Goal: Transaction & Acquisition: Purchase product/service

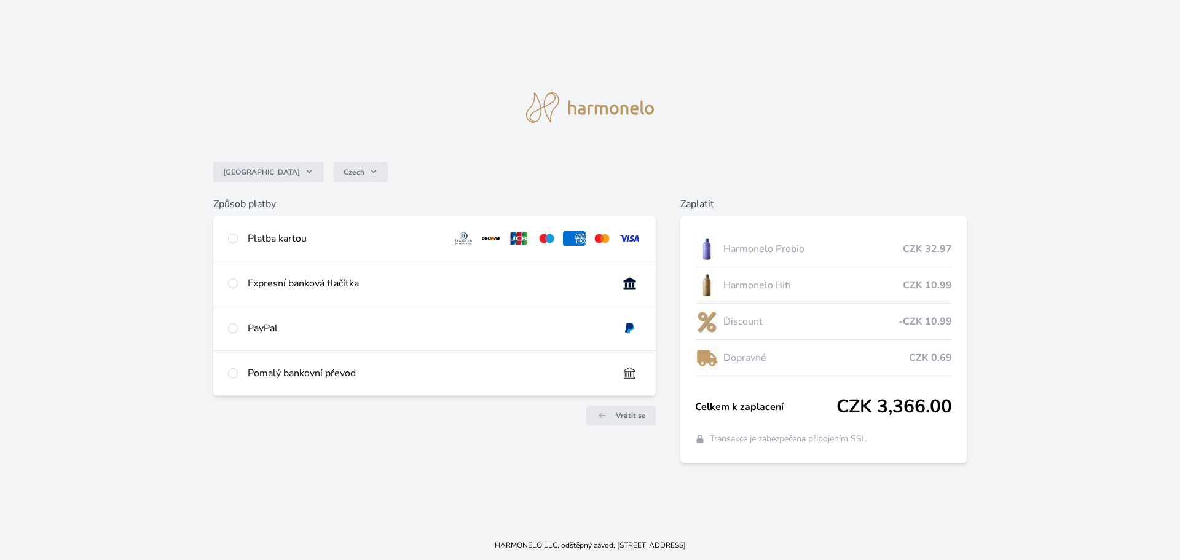
click at [264, 241] on div "Platba kartou" at bounding box center [346, 238] width 196 height 15
radio input "true"
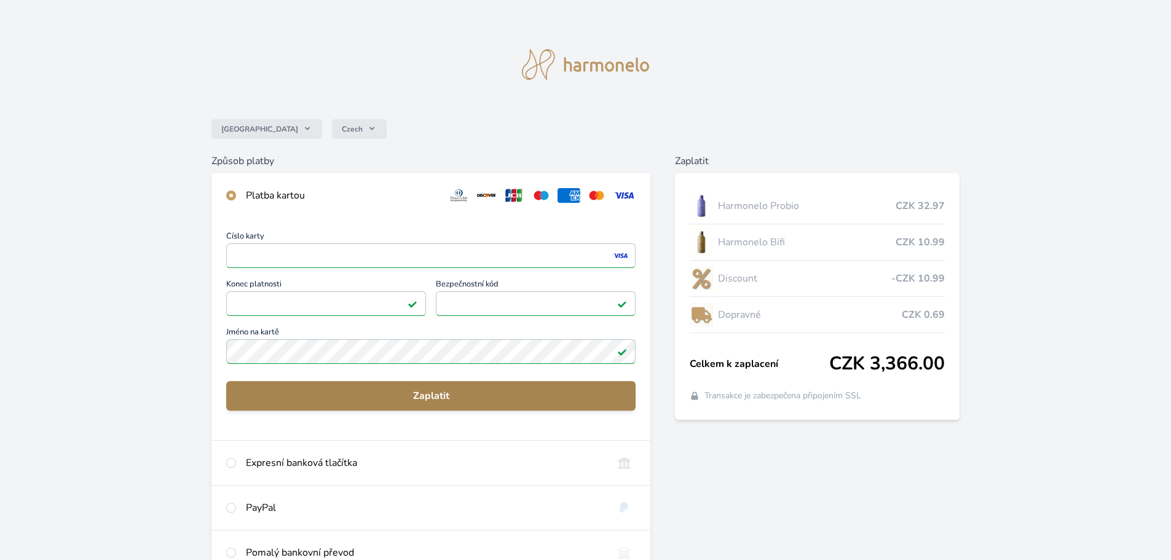
click at [338, 383] on button "Zaplatit" at bounding box center [430, 396] width 409 height 30
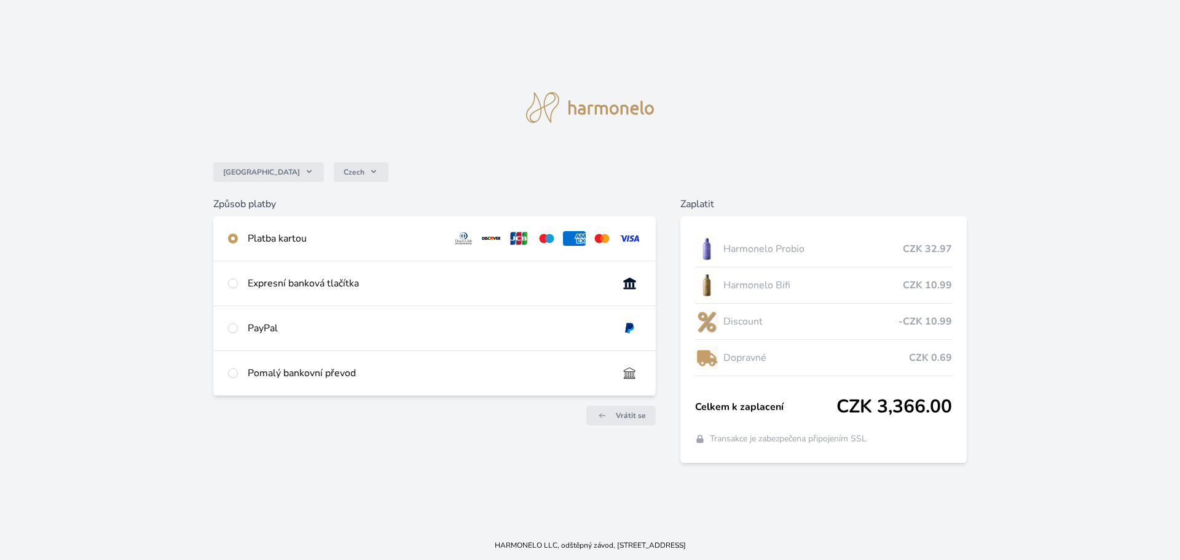
click at [319, 236] on div "Platba kartou" at bounding box center [346, 238] width 196 height 15
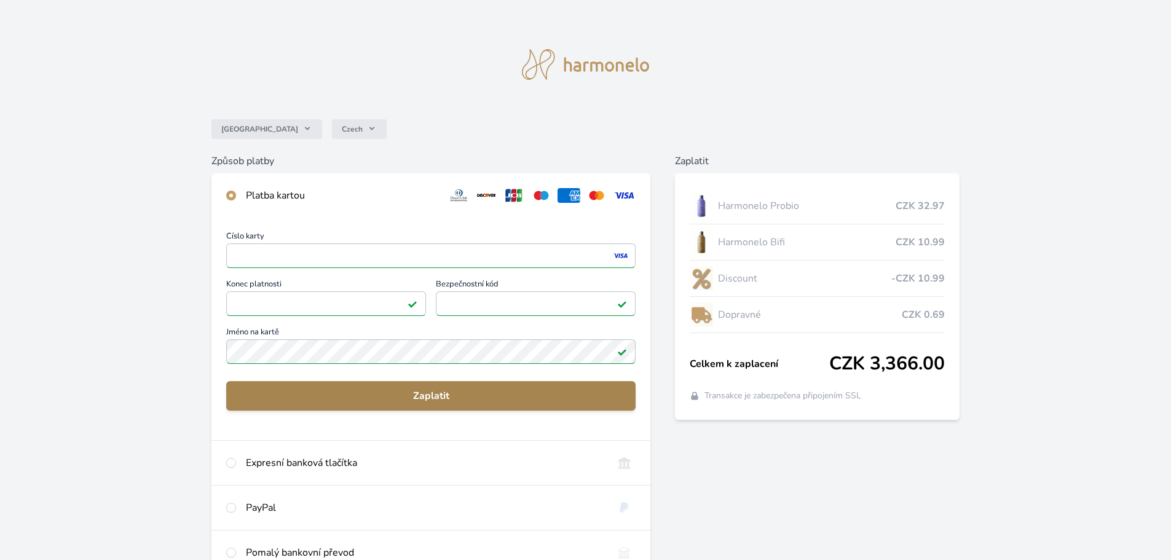
click at [381, 390] on span "Zaplatit" at bounding box center [431, 396] width 390 height 15
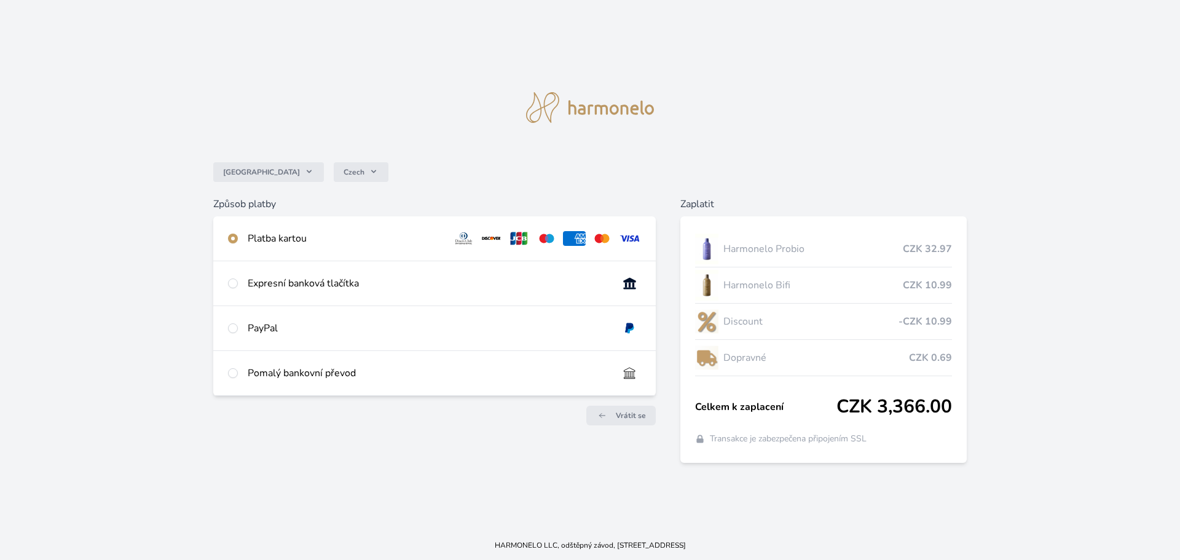
click at [384, 239] on div "Platba kartou" at bounding box center [346, 238] width 196 height 15
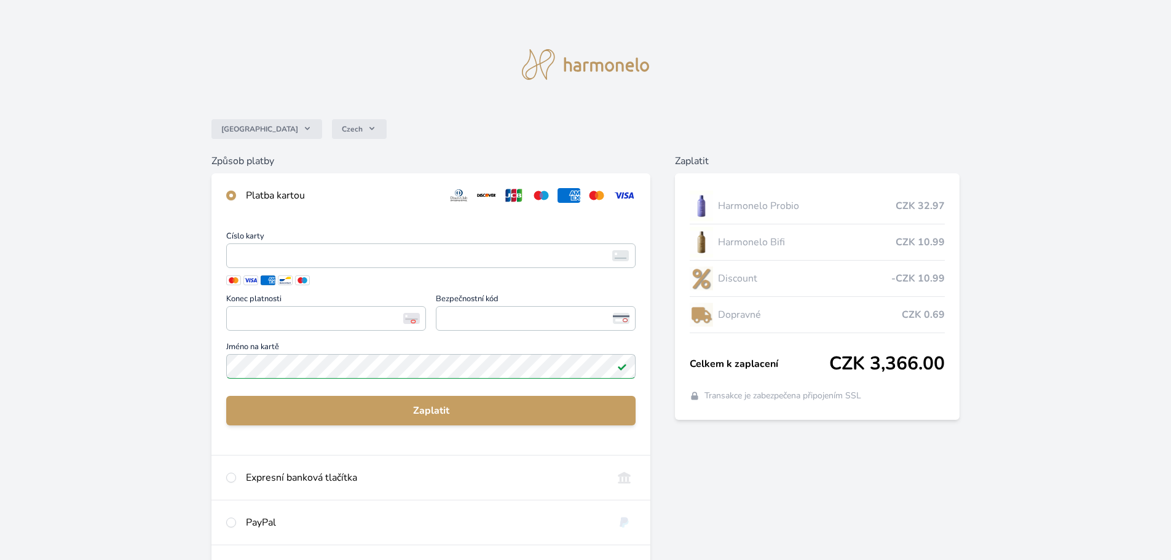
click at [420, 339] on div "Číslo karty <p>Your browser does not support iframes.</p> Konec platnosti <p>Yo…" at bounding box center [430, 306] width 409 height 149
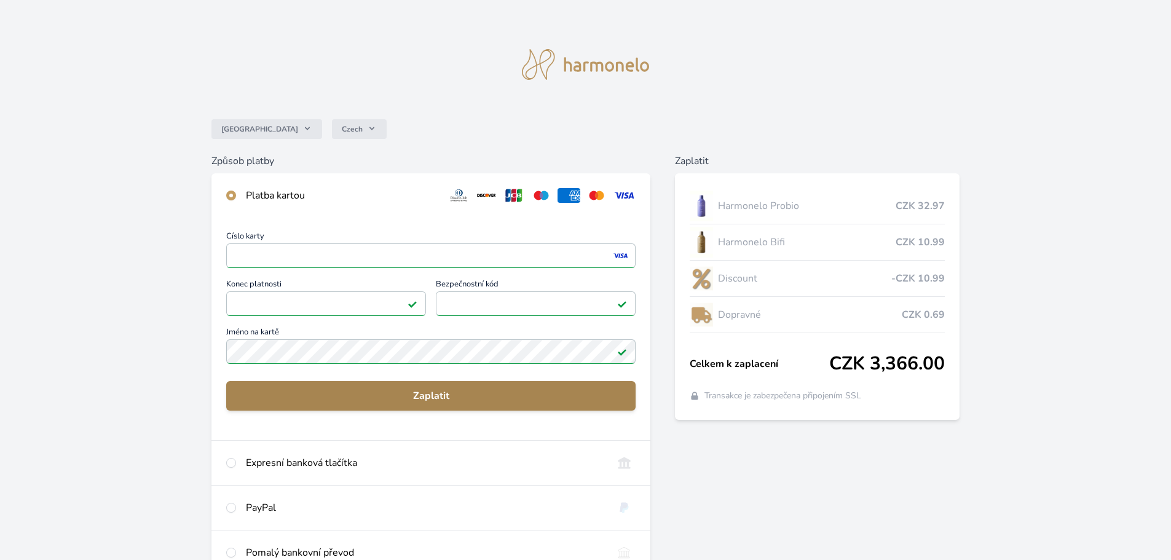
click at [351, 396] on span "Zaplatit" at bounding box center [431, 396] width 390 height 15
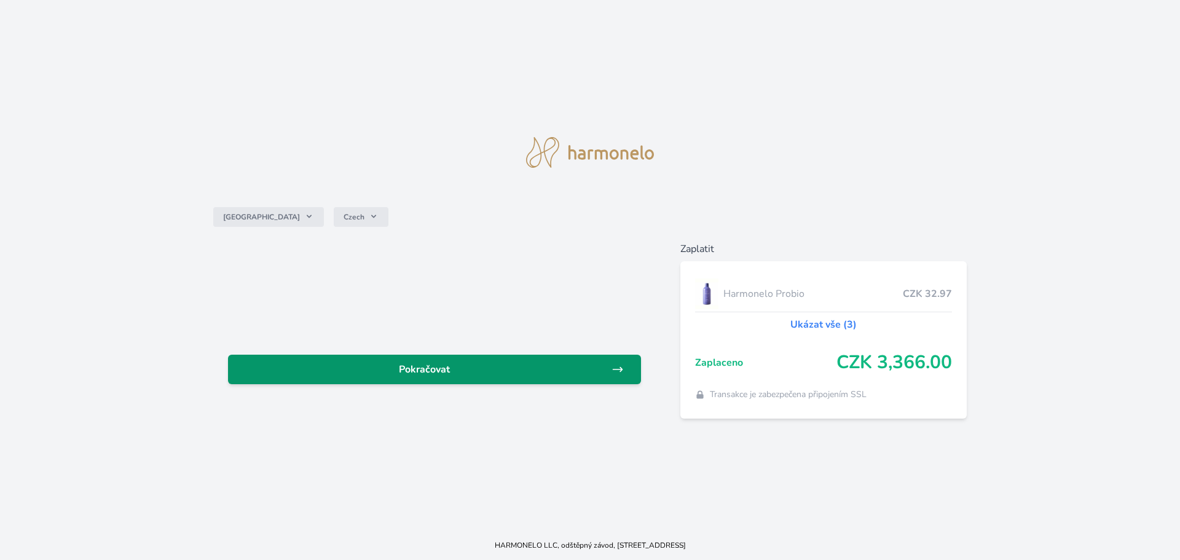
click at [451, 372] on span "Pokračovat" at bounding box center [425, 369] width 374 height 15
